Goal: Navigation & Orientation: Find specific page/section

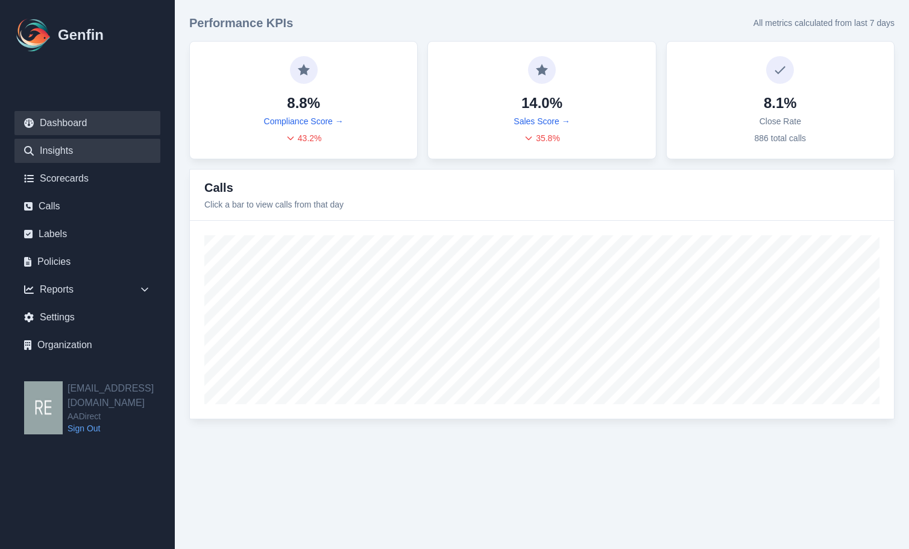
click at [70, 139] on ul "Dashboard Insights Scorecards Calls Labels Policies Reports Sales Compliance Ag…" at bounding box center [87, 234] width 146 height 246
click at [68, 145] on link "Insights" at bounding box center [87, 151] width 146 height 24
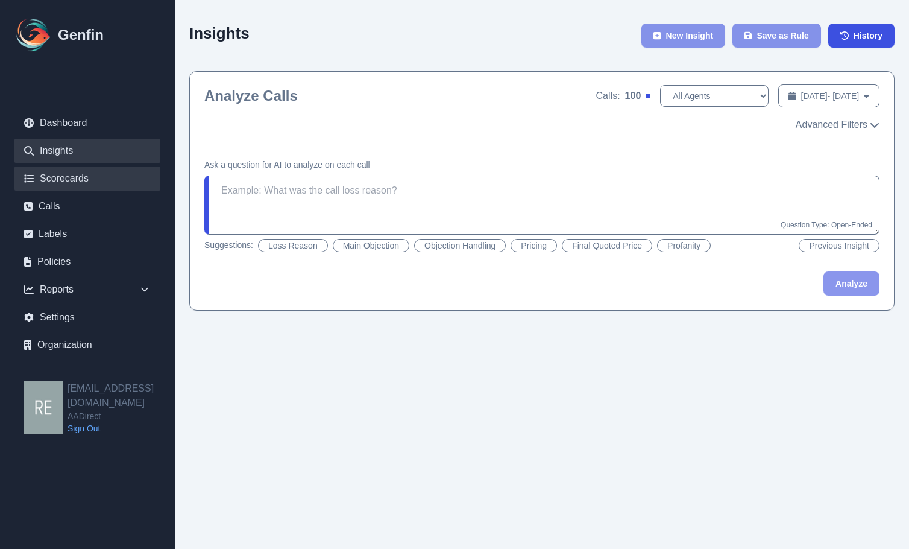
click at [58, 174] on link "Scorecards" at bounding box center [87, 178] width 146 height 24
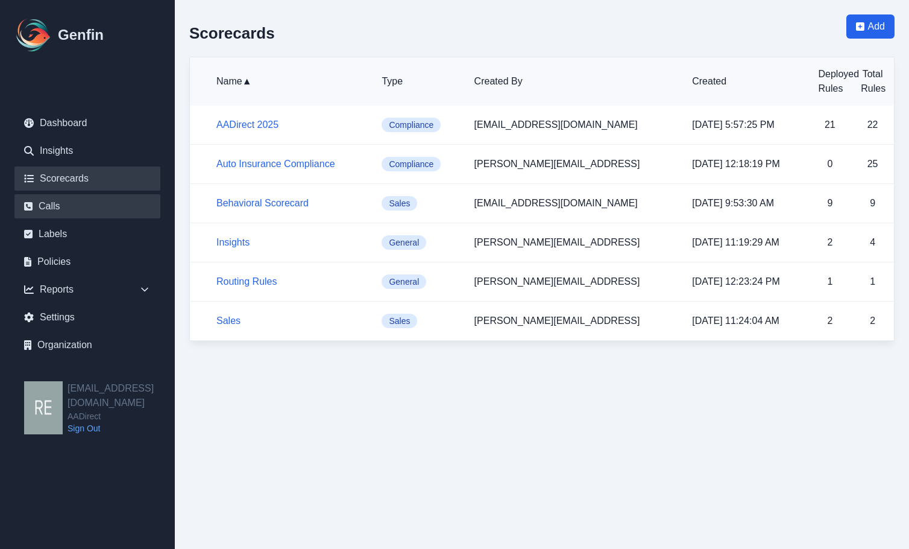
click at [45, 203] on link "Calls" at bounding box center [87, 206] width 146 height 24
